Goal: Transaction & Acquisition: Book appointment/travel/reservation

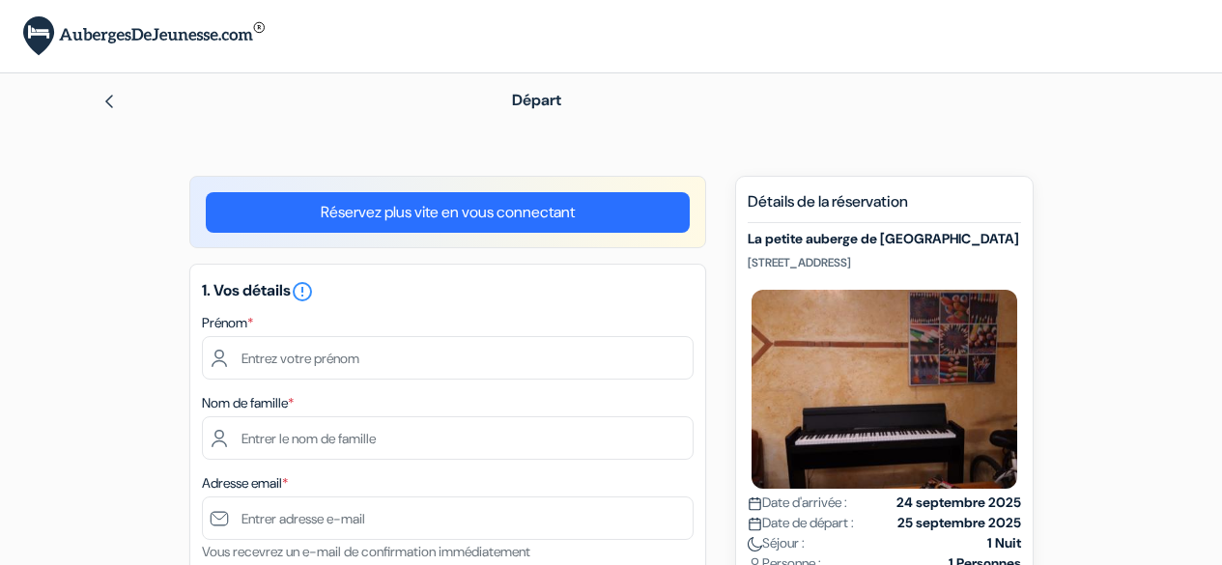
scroll to position [193, 0]
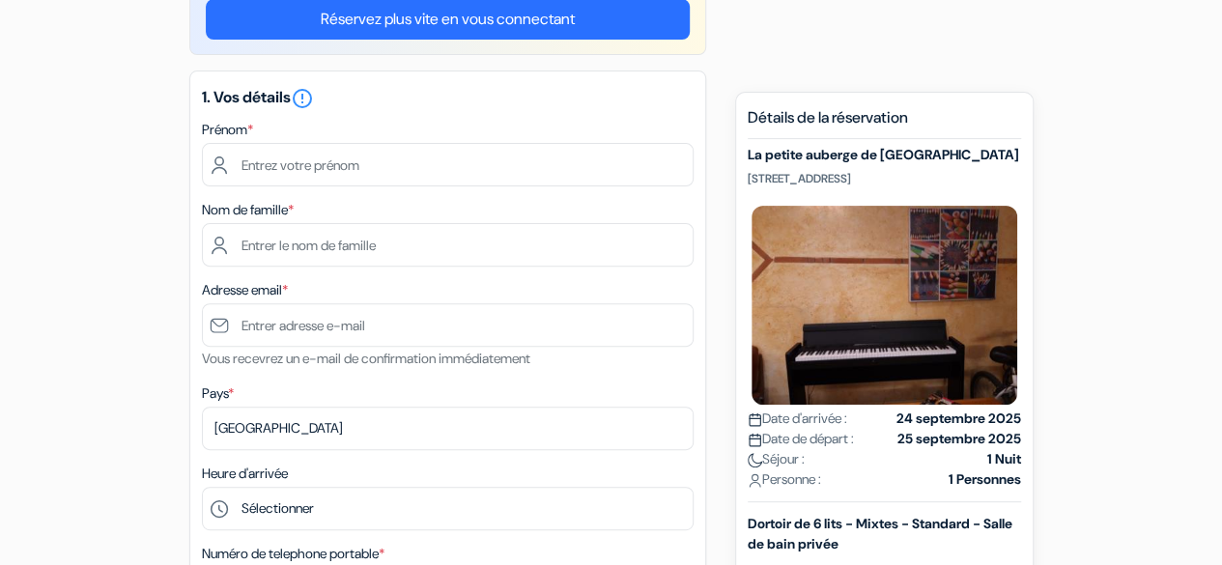
type input "Aghiles"
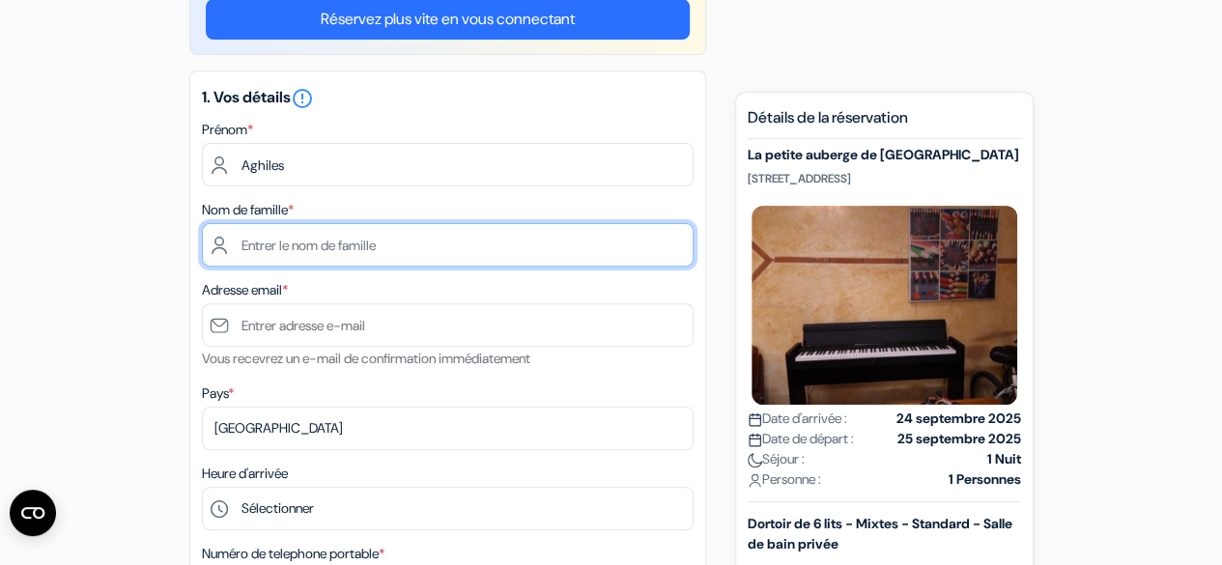
click at [312, 242] on input "text" at bounding box center [448, 244] width 492 height 43
type input "AZIZEN"
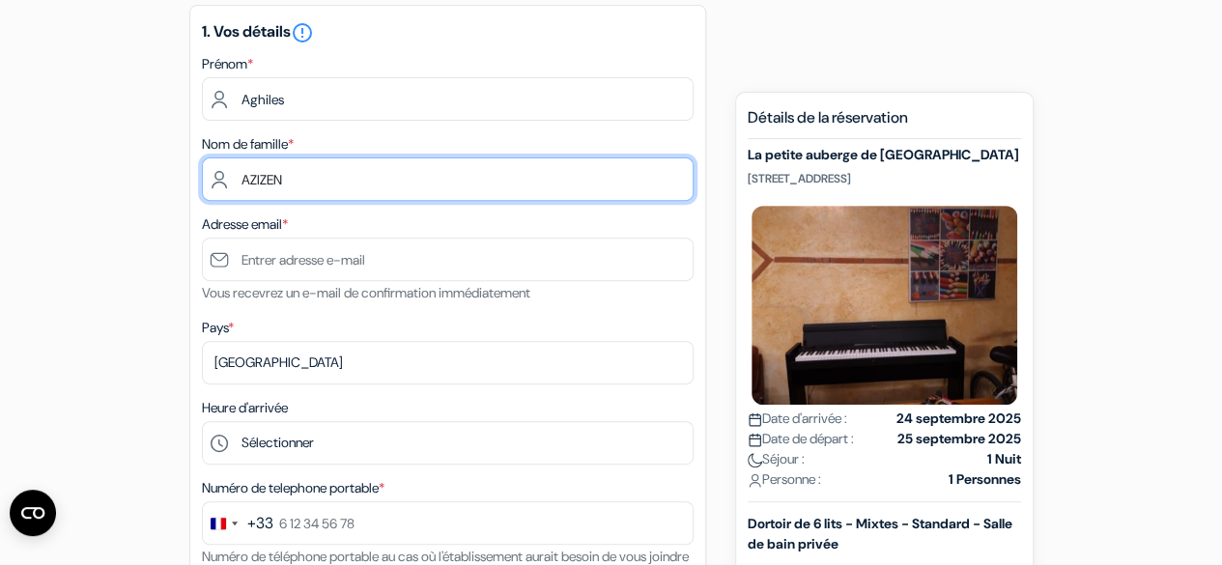
scroll to position [290, 0]
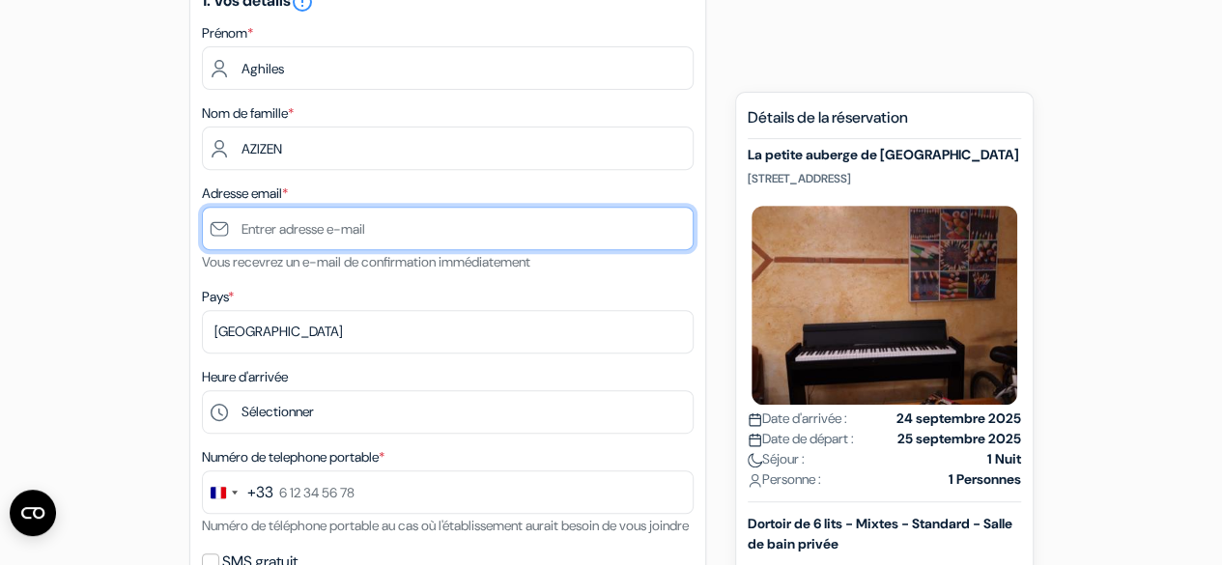
click at [343, 237] on input "text" at bounding box center [448, 228] width 492 height 43
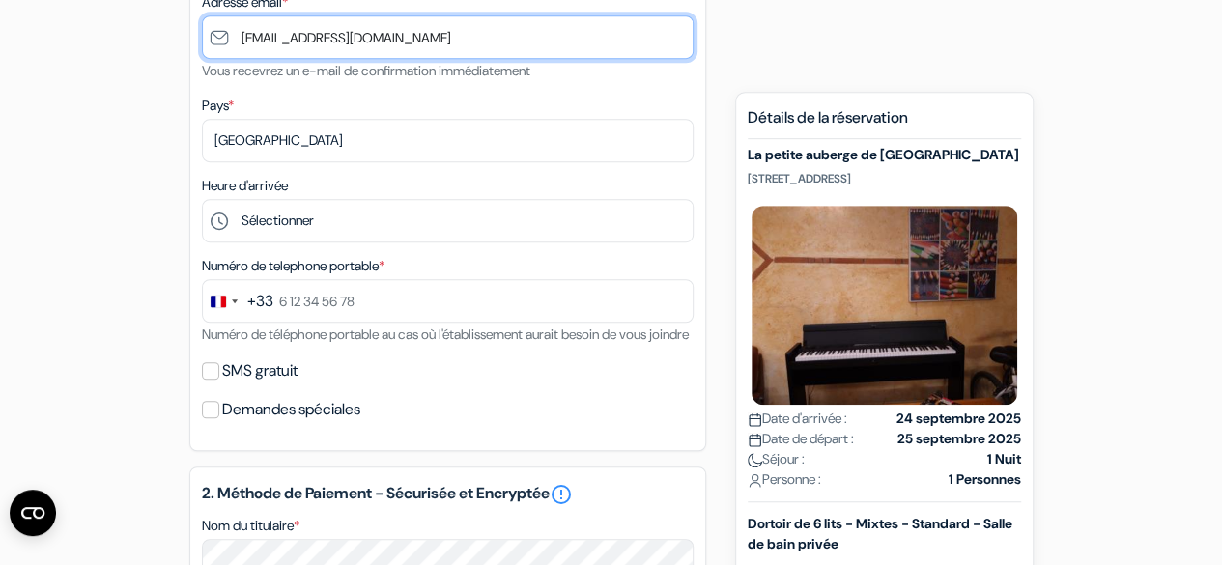
scroll to position [483, 0]
type input "[EMAIL_ADDRESS][DOMAIN_NAME]"
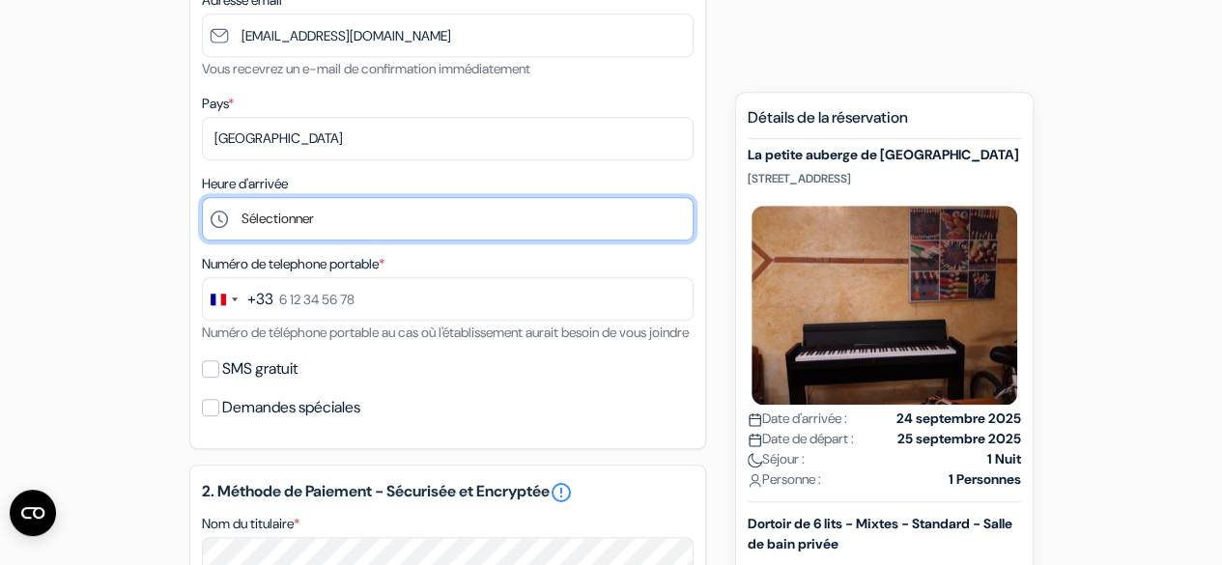
click at [301, 213] on select "Sélectionner 1:00 2:00 3:00 4:00 5:00 6:00 7:00 8:00 9:00 10:00 11:00 12:00 13:…" at bounding box center [448, 218] width 492 height 43
click at [202, 199] on select "Sélectionner 1:00 2:00 3:00 4:00 5:00 6:00 7:00 8:00 9:00 10:00 11:00 12:00 13:…" at bounding box center [448, 218] width 492 height 43
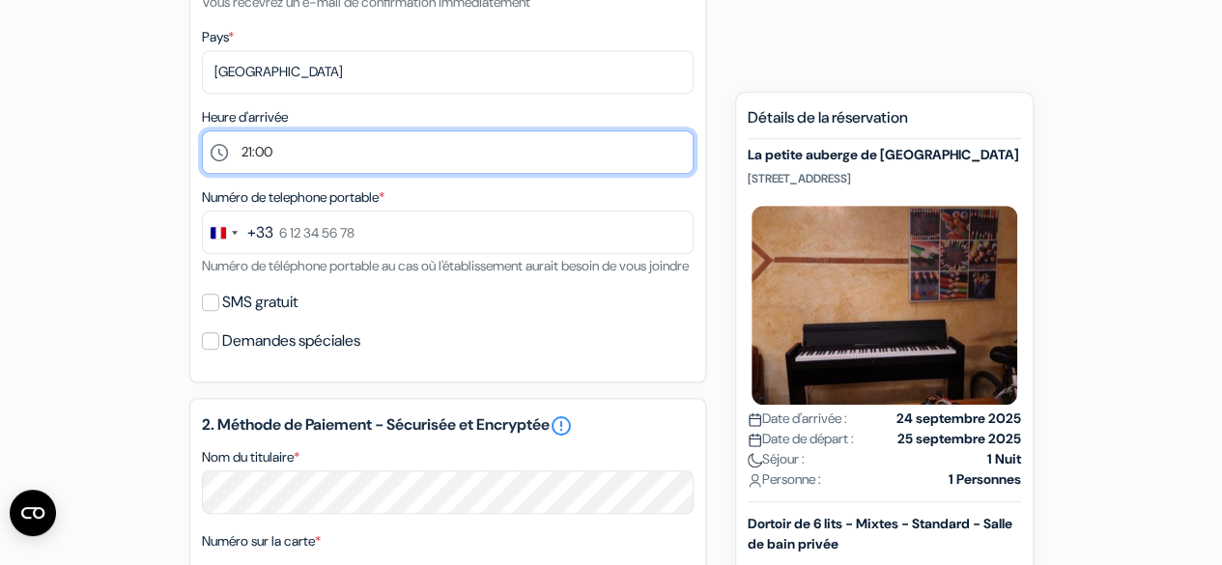
scroll to position [580, 0]
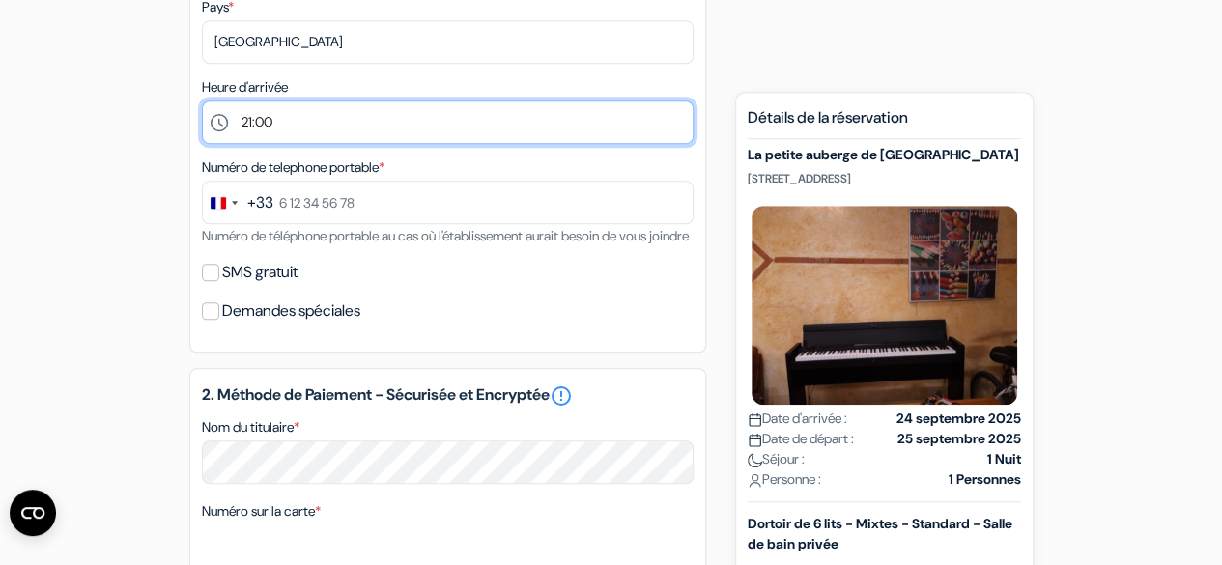
drag, startPoint x: 333, startPoint y: 115, endPoint x: 329, endPoint y: 126, distance: 11.3
click at [333, 115] on select "Sélectionner 1:00 2:00 3:00 4:00 5:00 6:00 7:00 8:00 9:00 10:00 11:00 12:00 13:…" at bounding box center [448, 121] width 492 height 43
select select "20"
click at [202, 102] on select "Sélectionner 1:00 2:00 3:00 4:00 5:00 6:00 7:00 8:00 9:00 10:00 11:00 12:00 13:…" at bounding box center [448, 121] width 492 height 43
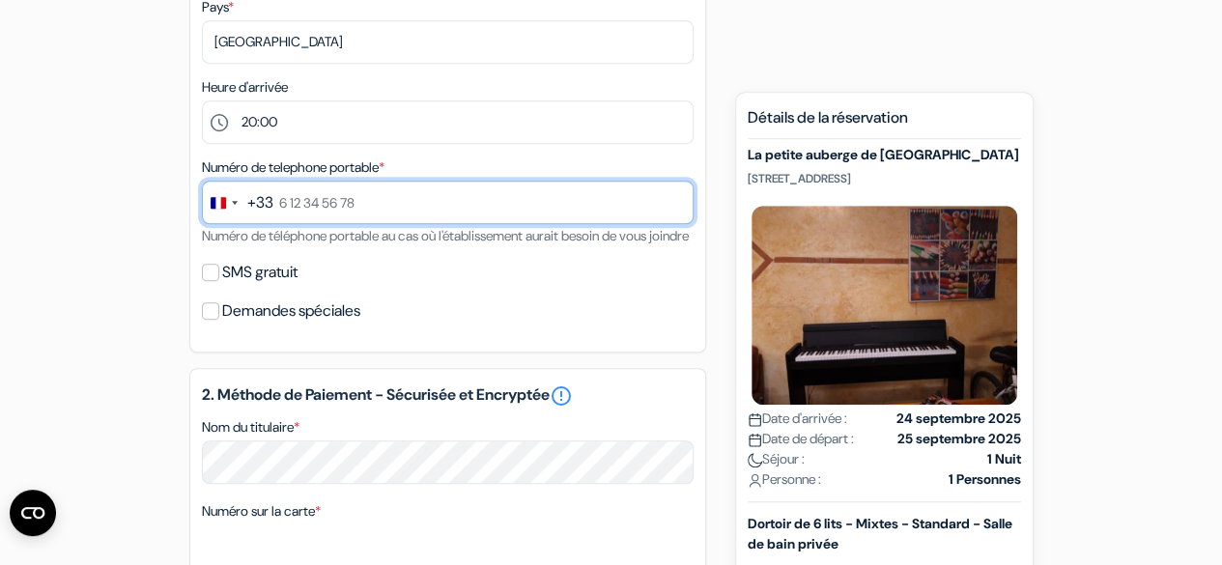
click at [355, 208] on input "text" at bounding box center [448, 202] width 492 height 43
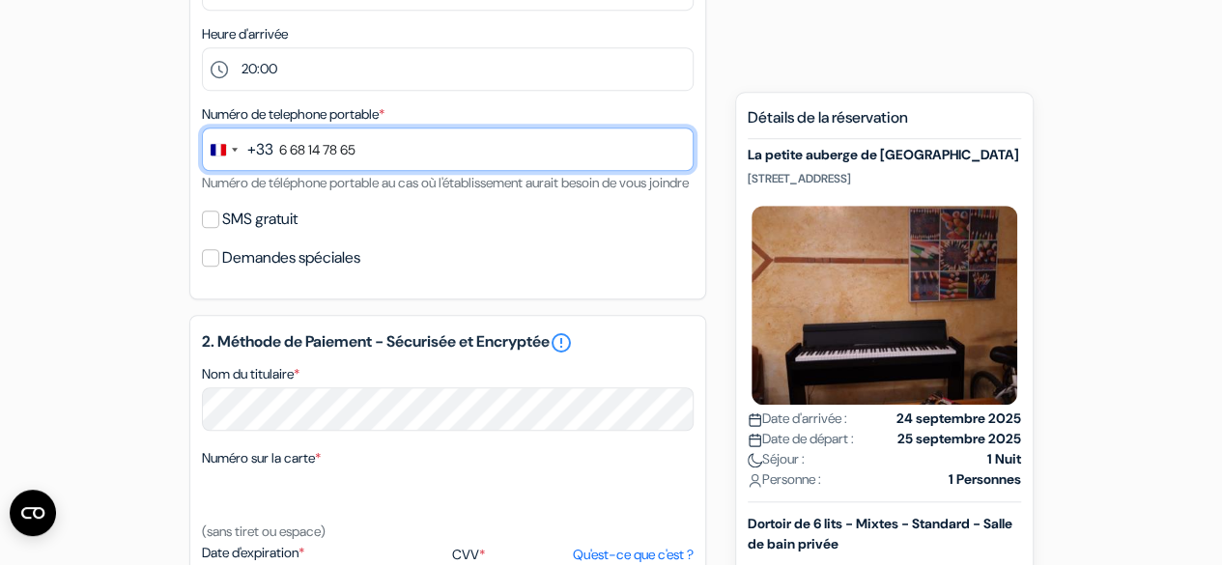
scroll to position [676, 0]
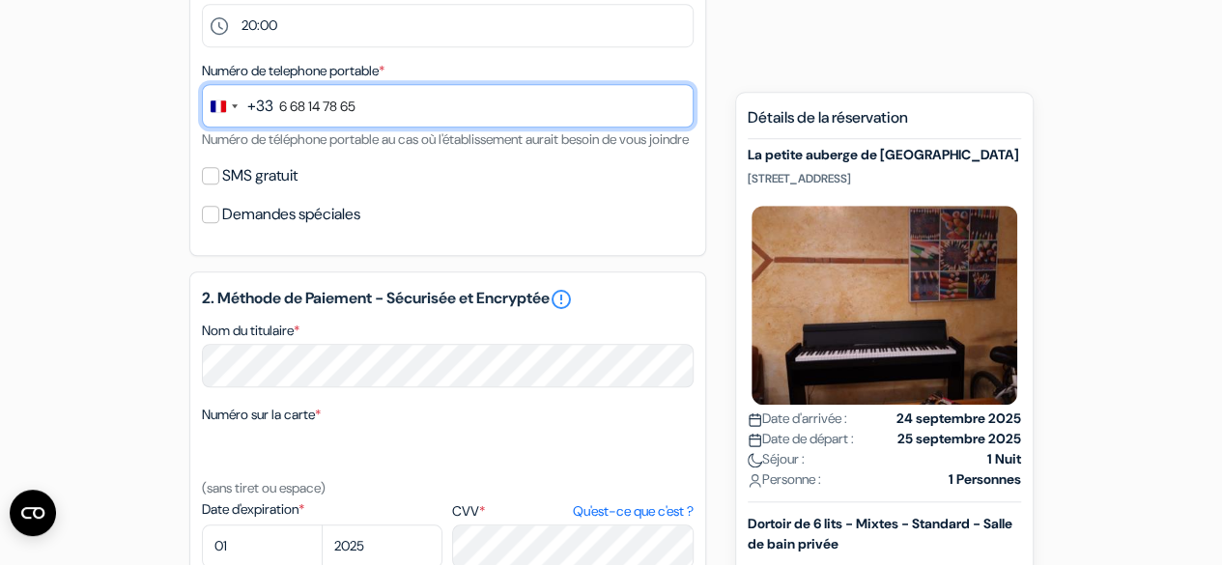
type input "6 68 14 78 65"
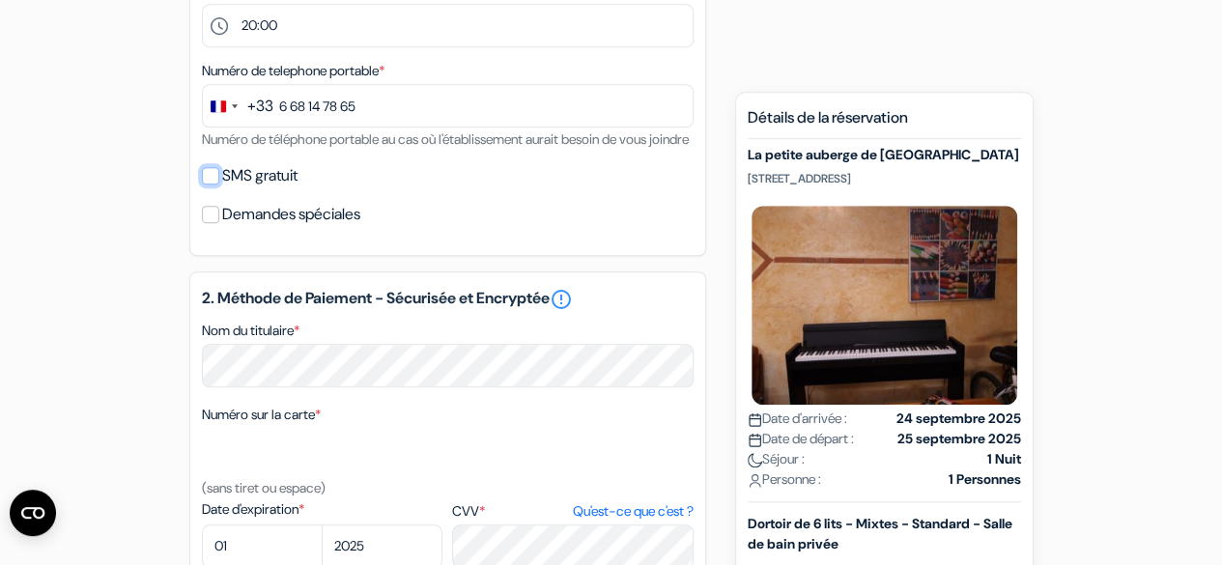
click at [211, 185] on input "SMS gratuit" at bounding box center [210, 175] width 17 height 17
checkbox input "true"
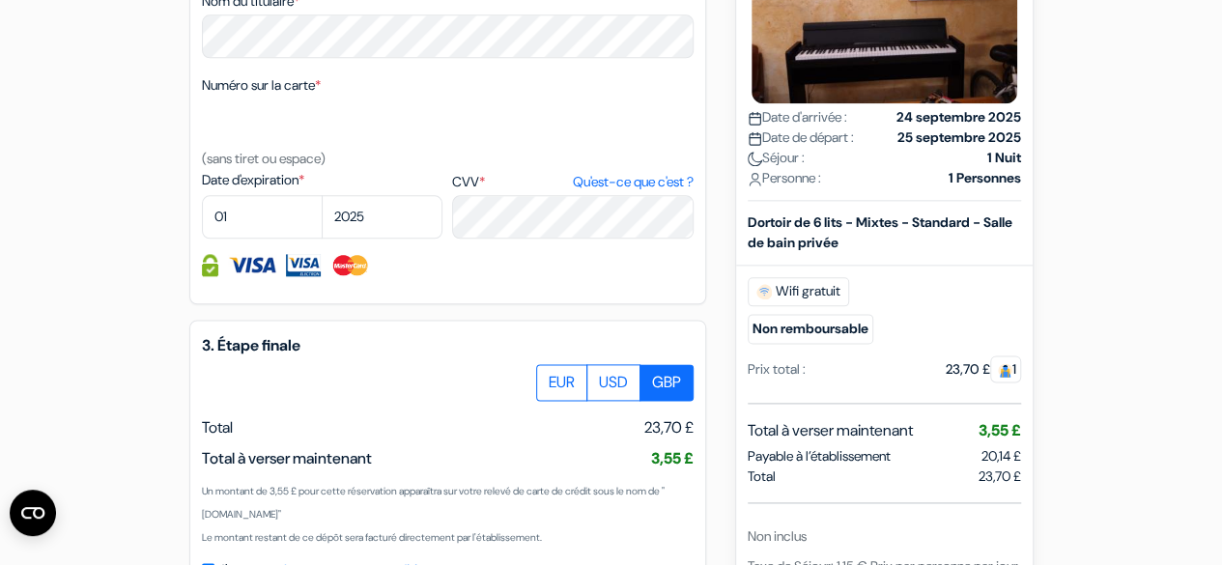
scroll to position [1063, 0]
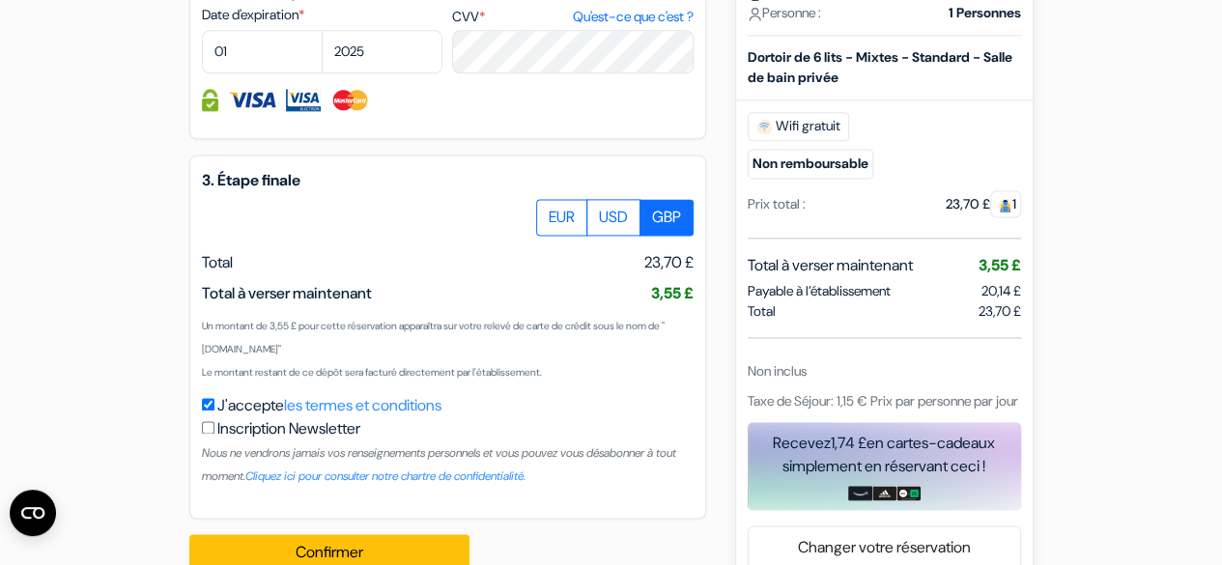
scroll to position [1292, 0]
